Goal: Information Seeking & Learning: Learn about a topic

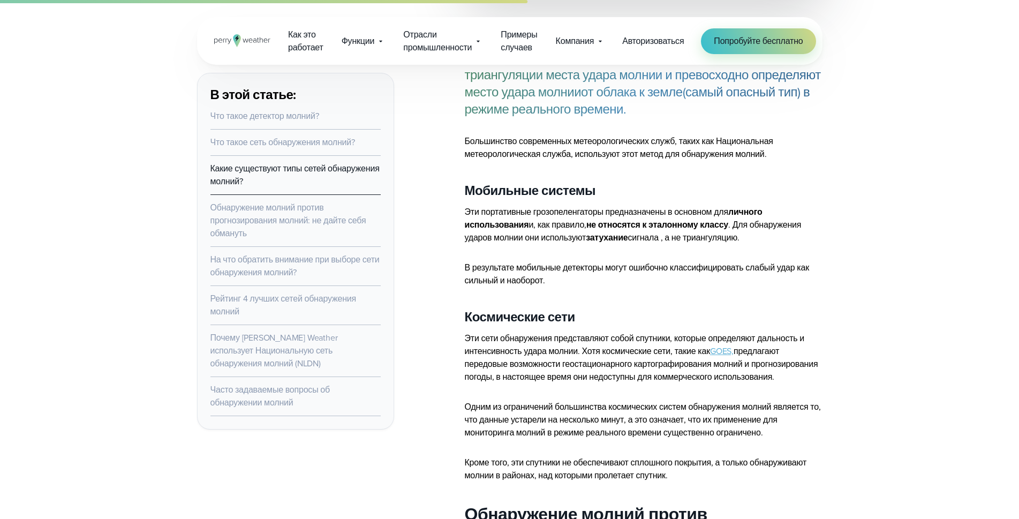
scroll to position [2196, 0]
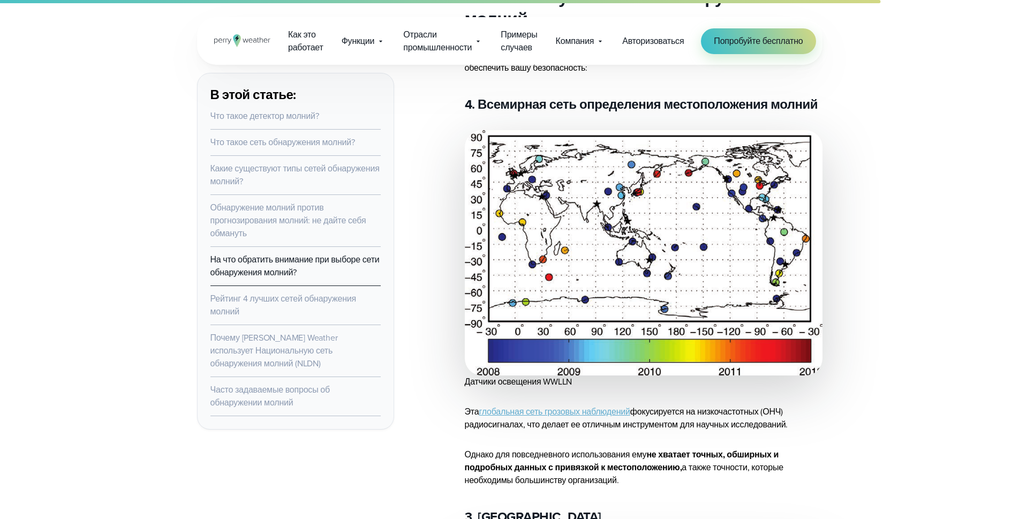
scroll to position [4339, 0]
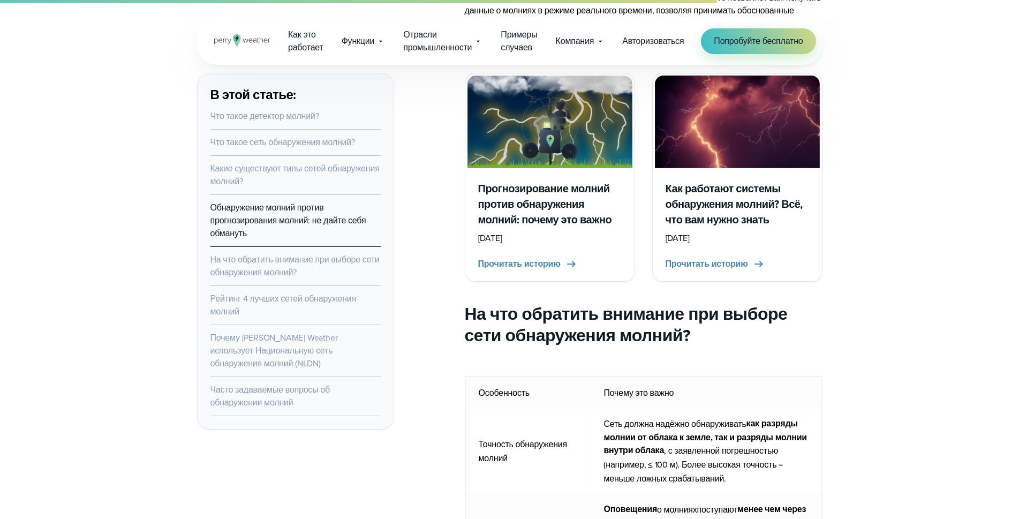
scroll to position [3161, 0]
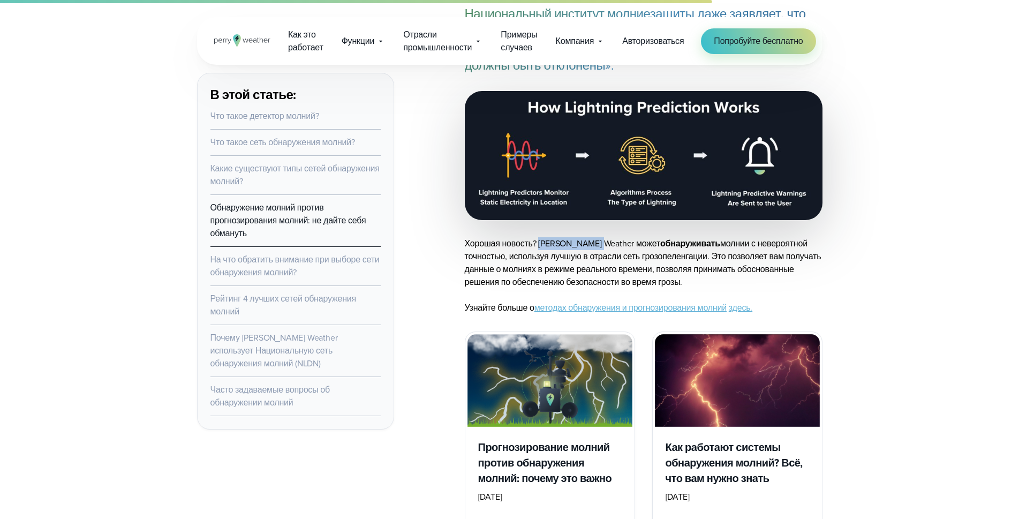
drag, startPoint x: 538, startPoint y: 230, endPoint x: 592, endPoint y: 230, distance: 53.6
click at [592, 237] on font "Хорошая новость? [PERSON_NAME] Weather может" at bounding box center [563, 243] width 196 height 12
copy font "Perry Weather"
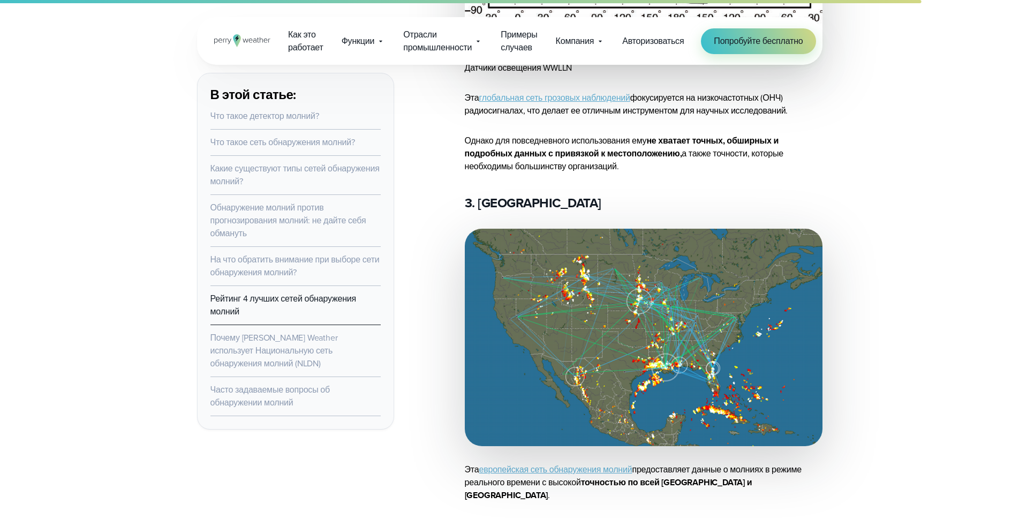
scroll to position [4714, 0]
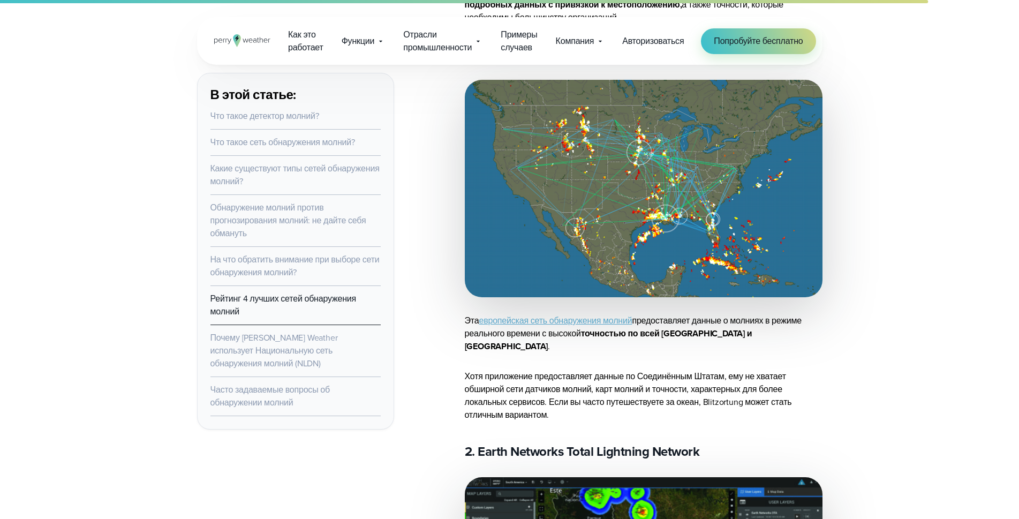
scroll to position [4768, 0]
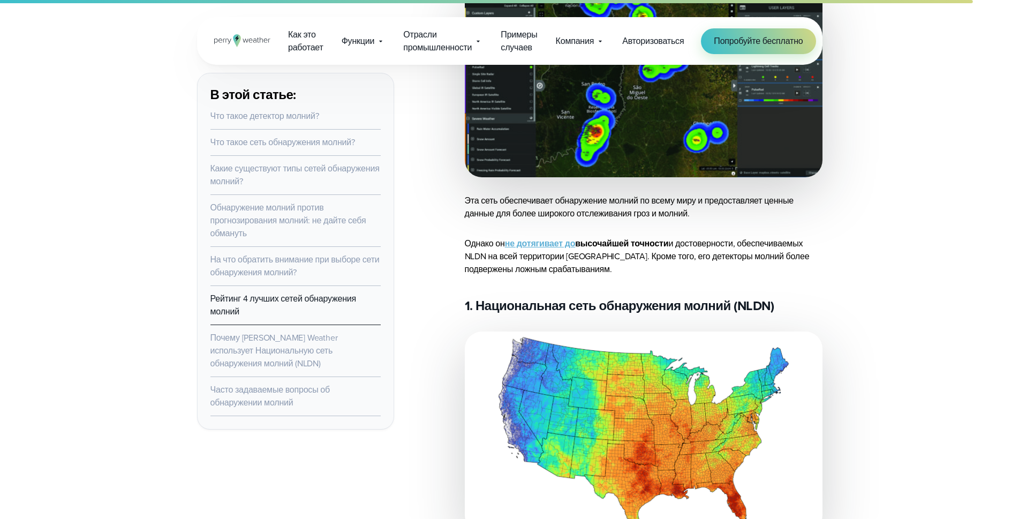
scroll to position [5410, 0]
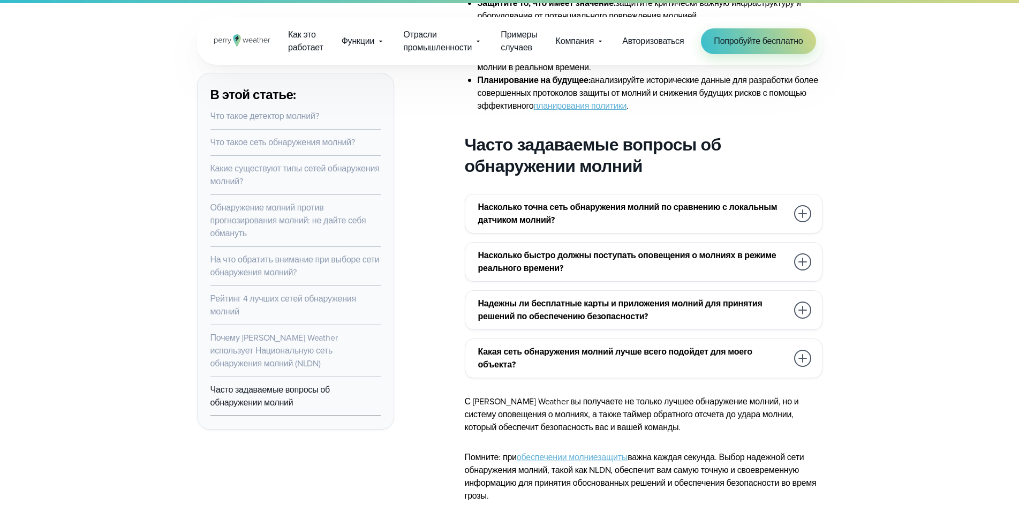
scroll to position [7071, 0]
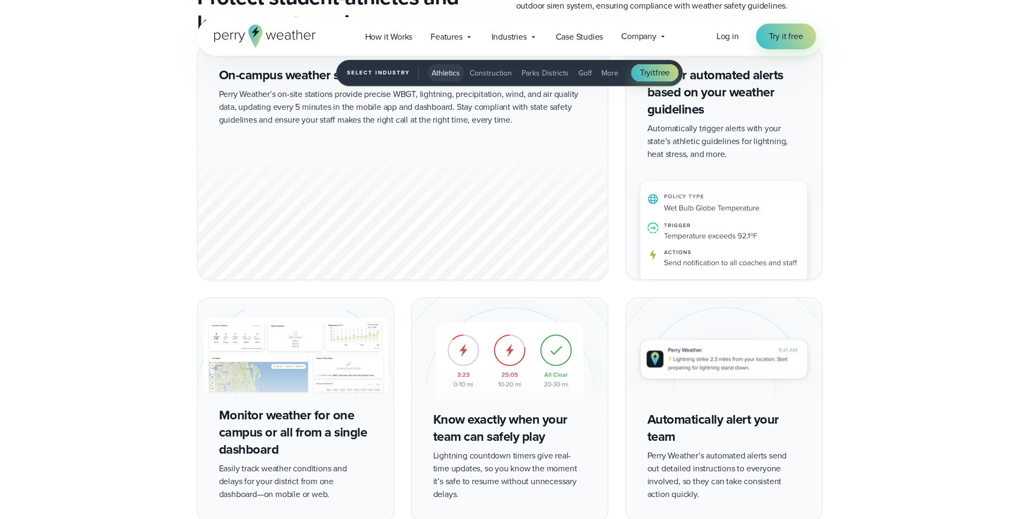
scroll to position [1982, 0]
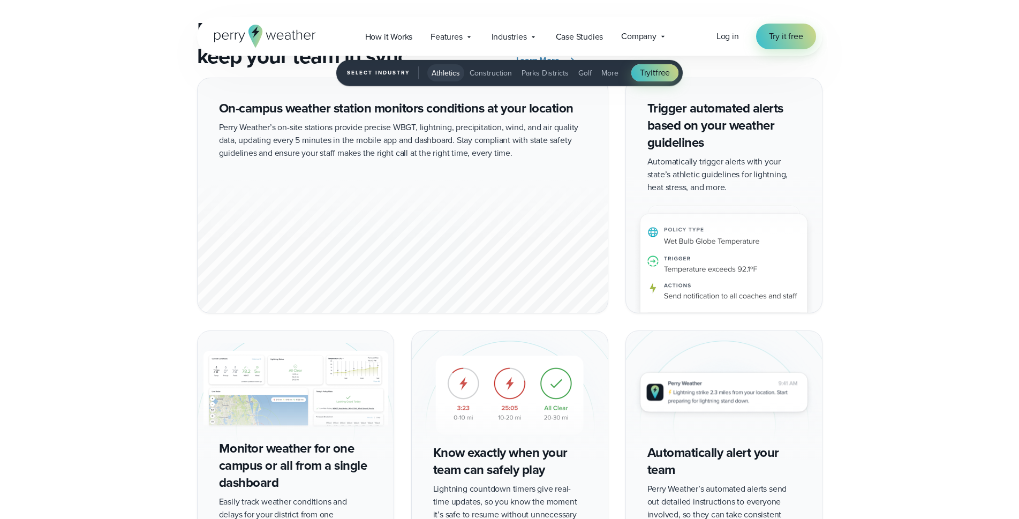
click at [915, 212] on div "On-campus weather station monitors conditions at your location Perry Weather’s …" at bounding box center [509, 317] width 1019 height 478
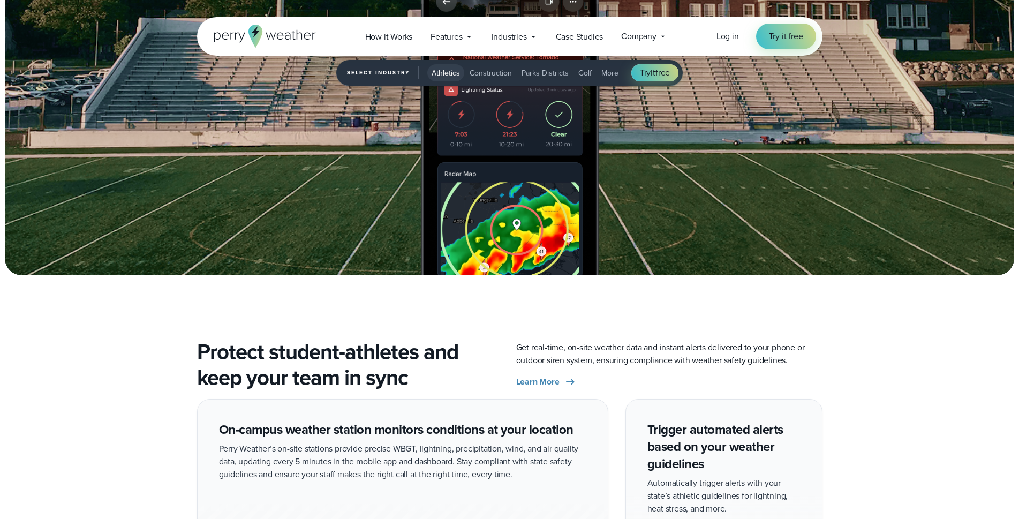
scroll to position [1446, 0]
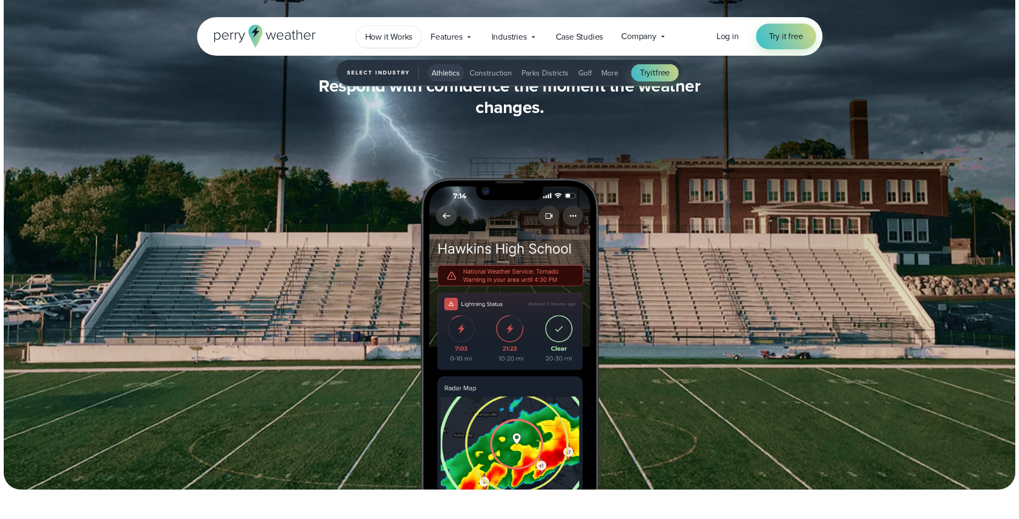
click at [379, 34] on span "How it Works" at bounding box center [389, 37] width 48 height 13
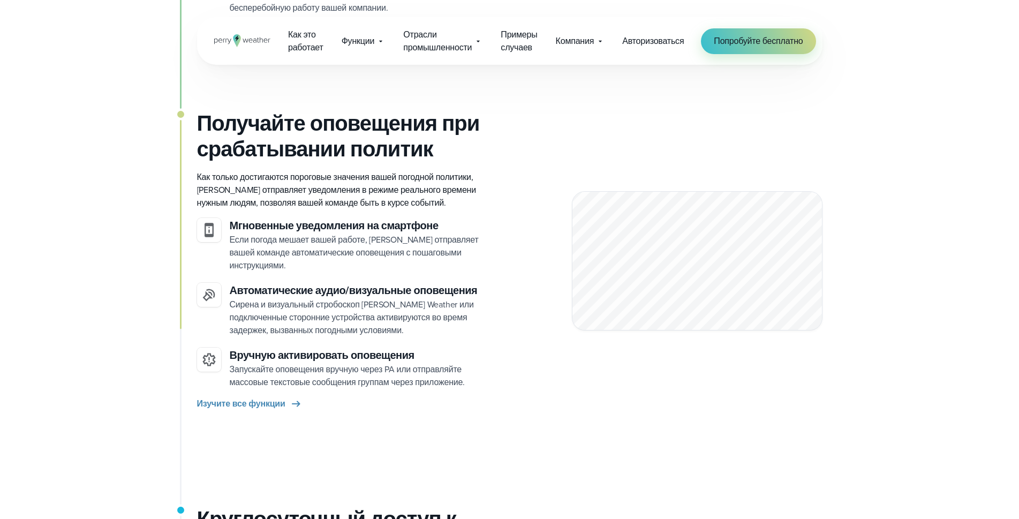
scroll to position [1247, 0]
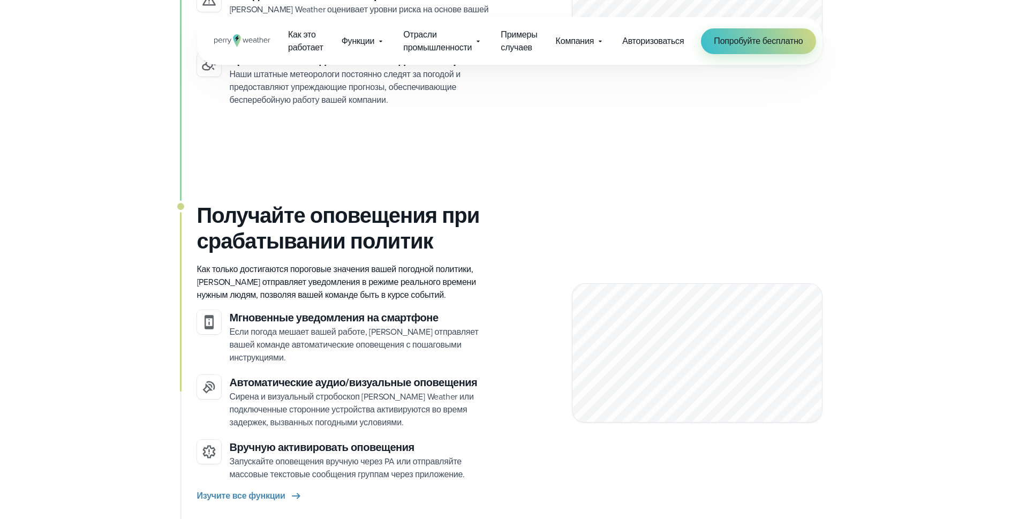
click at [963, 207] on div "Локальные станции фиксируют условия в реальном времени В отличие от погодных пр…" at bounding box center [509, 73] width 1019 height 1894
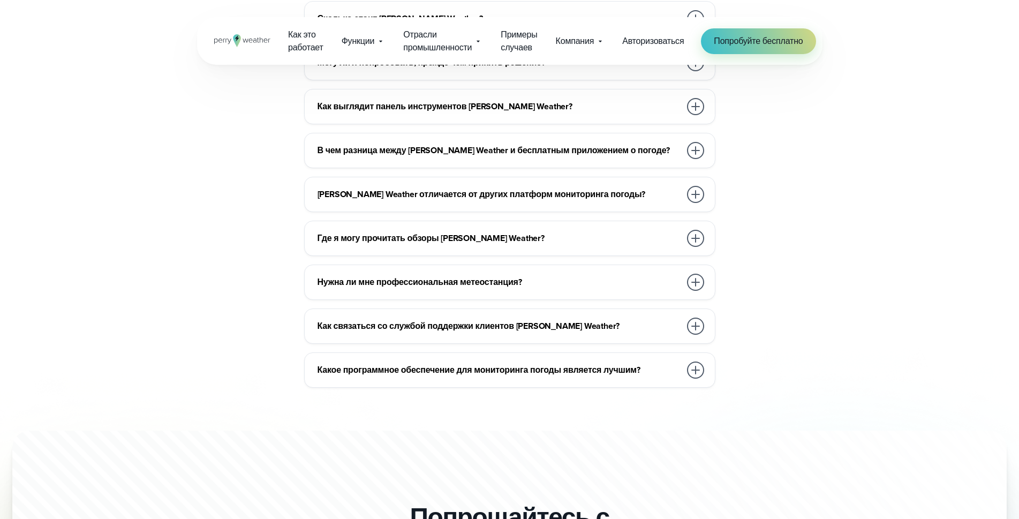
scroll to position [3176, 0]
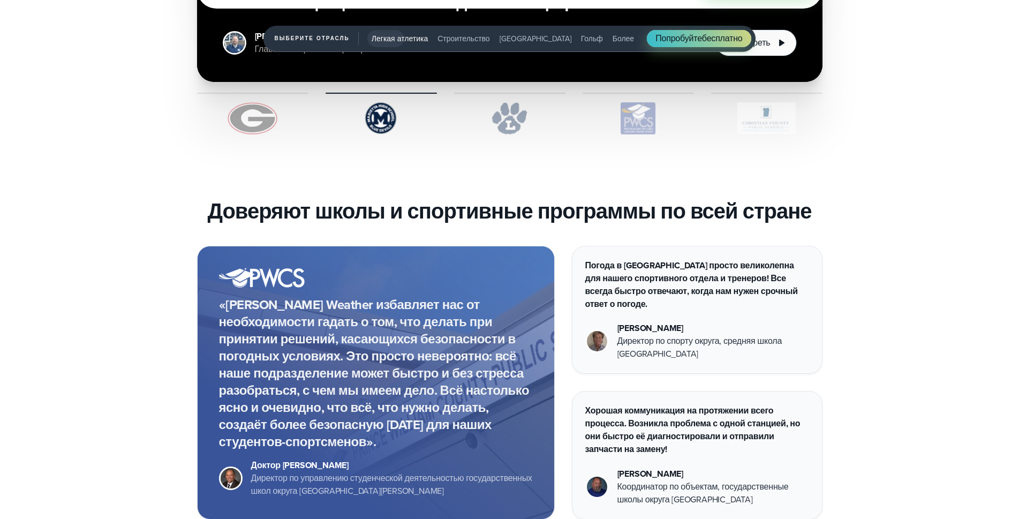
scroll to position [3375, 0]
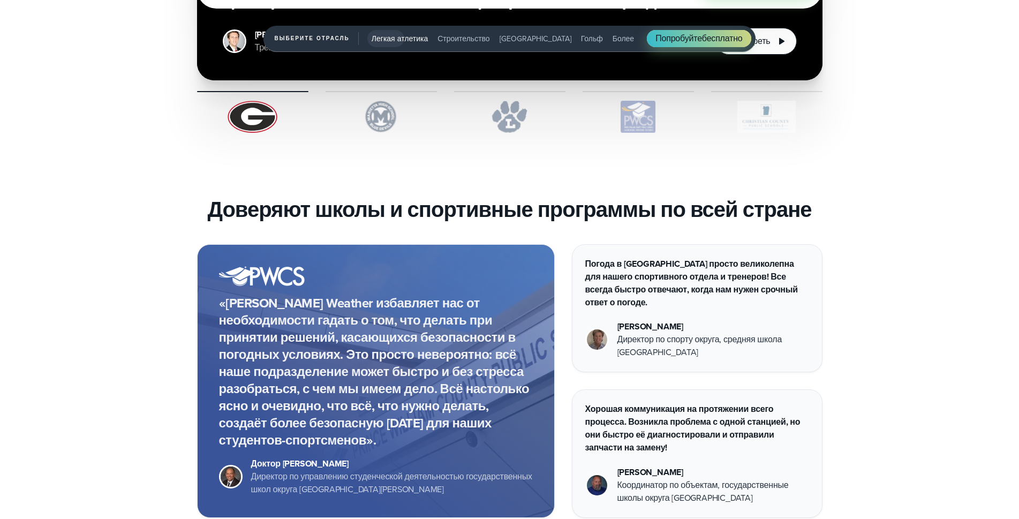
click at [907, 299] on div "Доктор Мартин Гримм Директор по управлению студенческой деятельностью государст…" at bounding box center [509, 458] width 1019 height 429
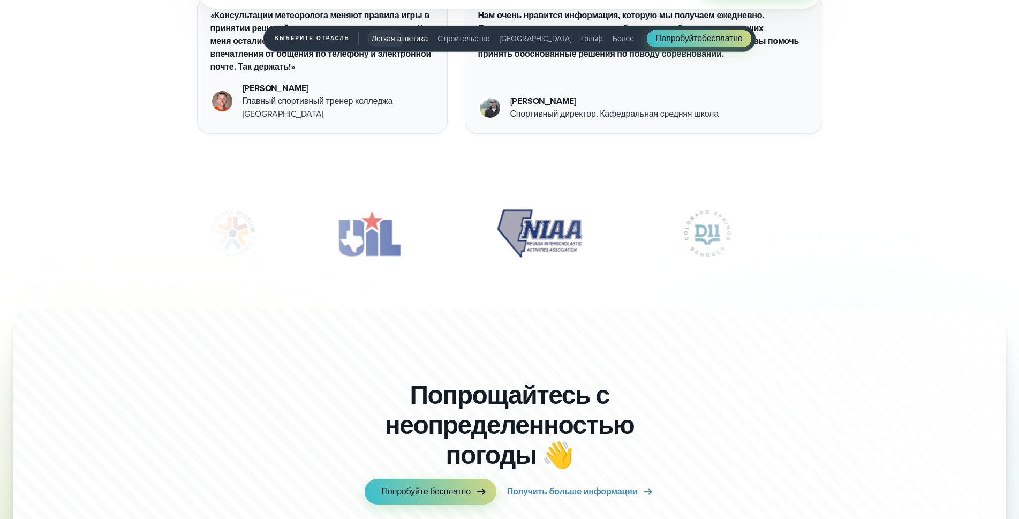
scroll to position [4178, 0]
